Goal: Task Accomplishment & Management: Use online tool/utility

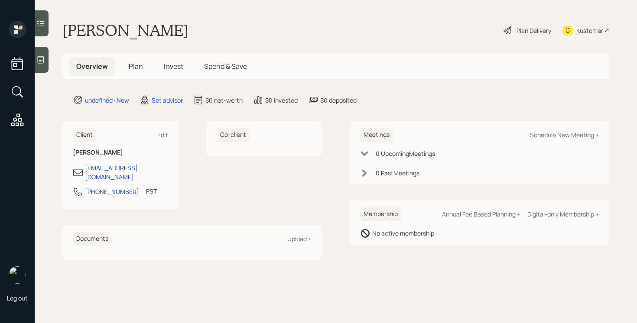
click at [35, 63] on div at bounding box center [42, 60] width 14 height 26
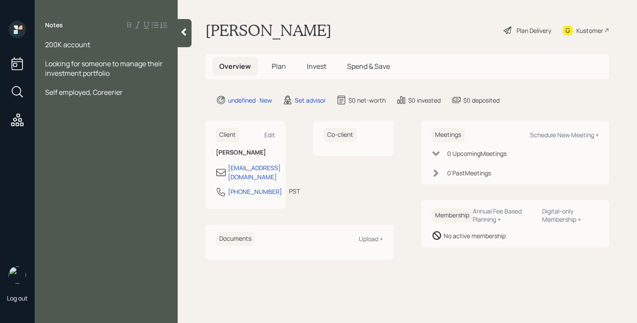
click at [124, 90] on div "Self employed, Coreerier" at bounding box center [106, 92] width 122 height 10
click at [119, 90] on span "Self employed, Coreerier" at bounding box center [84, 92] width 78 height 10
click at [116, 90] on span "Self employed, Coreerier" at bounding box center [84, 92] width 78 height 10
click at [114, 90] on span "Self employed, Coreerier" at bounding box center [84, 92] width 78 height 10
click at [113, 94] on span "Self employed, Coreerier" at bounding box center [84, 92] width 78 height 10
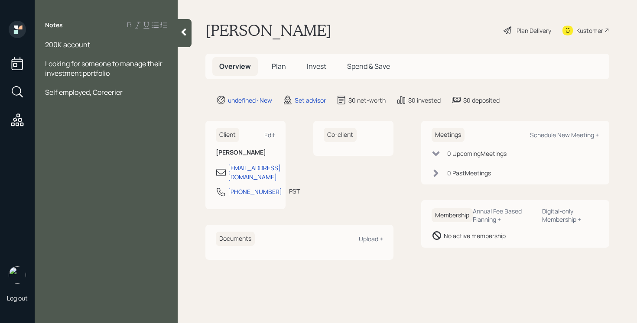
click at [122, 95] on span "Self employed, Coreerier" at bounding box center [84, 92] width 78 height 10
click at [124, 93] on div "Self employed, Coreerier" at bounding box center [106, 92] width 122 height 10
click at [129, 94] on div "Self employed, Coreerier" at bounding box center [106, 92] width 122 height 10
click at [115, 69] on div "Looking for someone to manage their investment portfolio" at bounding box center [106, 68] width 122 height 19
click at [183, 36] on icon at bounding box center [183, 32] width 9 height 9
